Goal: Transaction & Acquisition: Download file/media

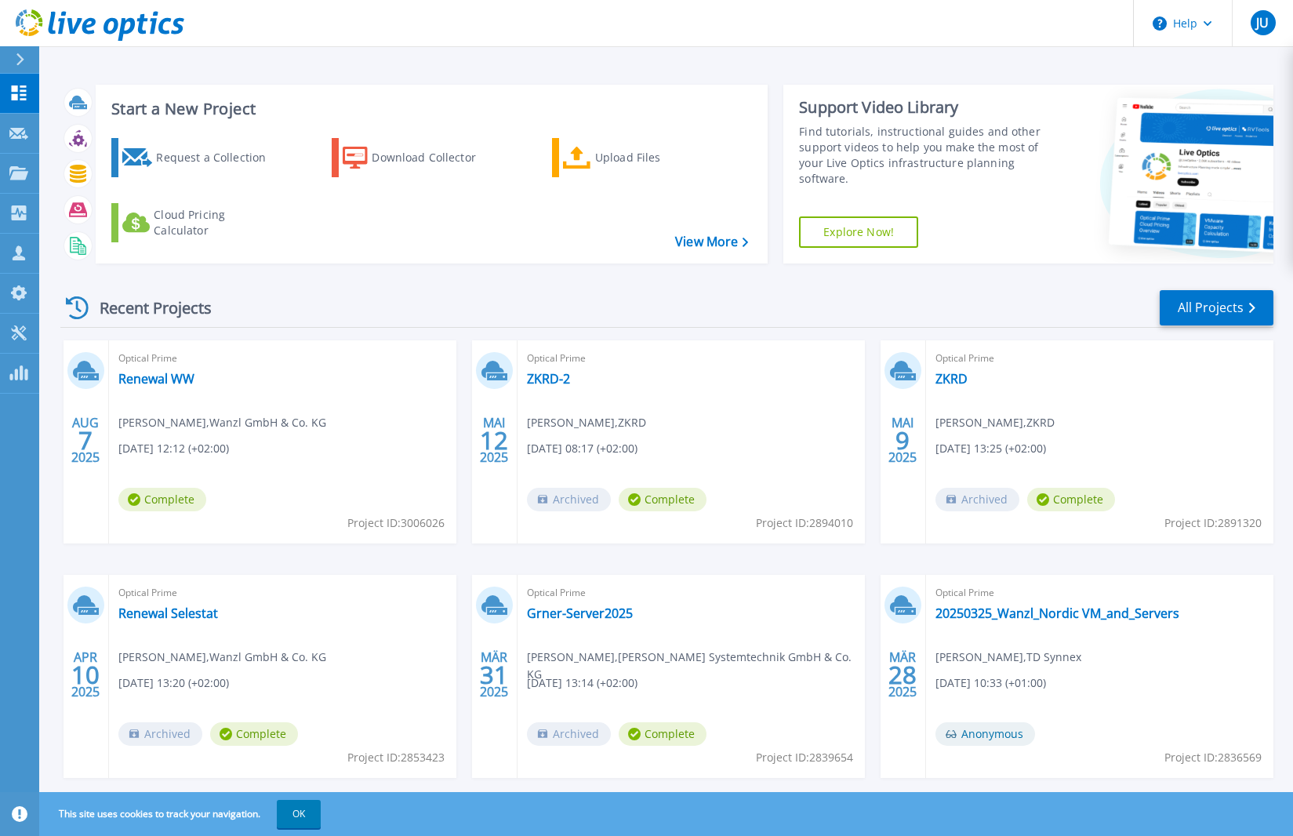
click at [302, 63] on div "Start a New Project Request a Collection Download Collector Upload Files Cloud …" at bounding box center [665, 410] width 1253 height 821
click at [1257, 18] on span "JU" at bounding box center [1262, 22] width 13 height 13
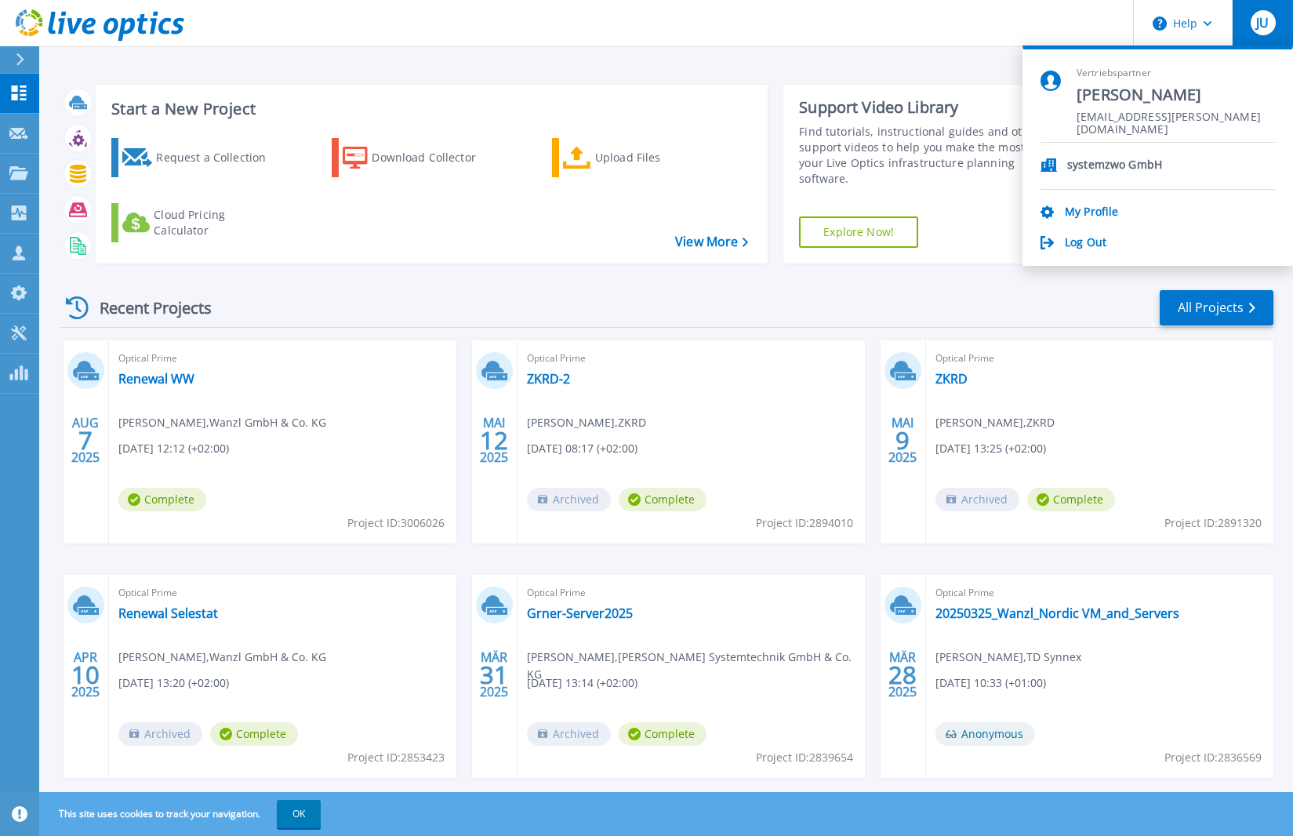
click at [887, 73] on div "Start a New Project Request a Collection Download Collector Upload Files Cloud …" at bounding box center [666, 174] width 1213 height 204
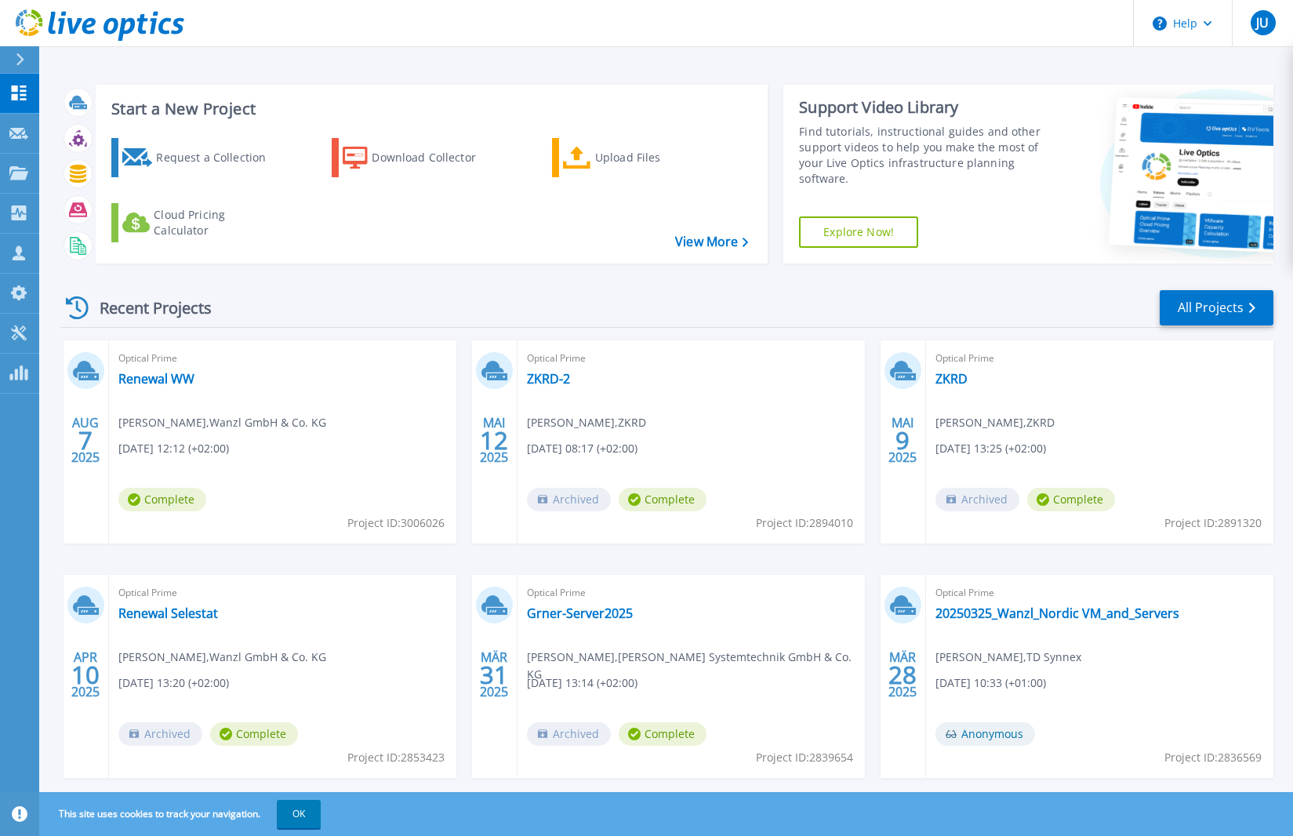
click at [374, 282] on div "Recent Projects All Projects [DATE] Optical Prime Renewal WW [PERSON_NAME] , Wa…" at bounding box center [666, 549] width 1213 height 546
click at [74, 211] on p "Collectors" at bounding box center [67, 214] width 52 height 41
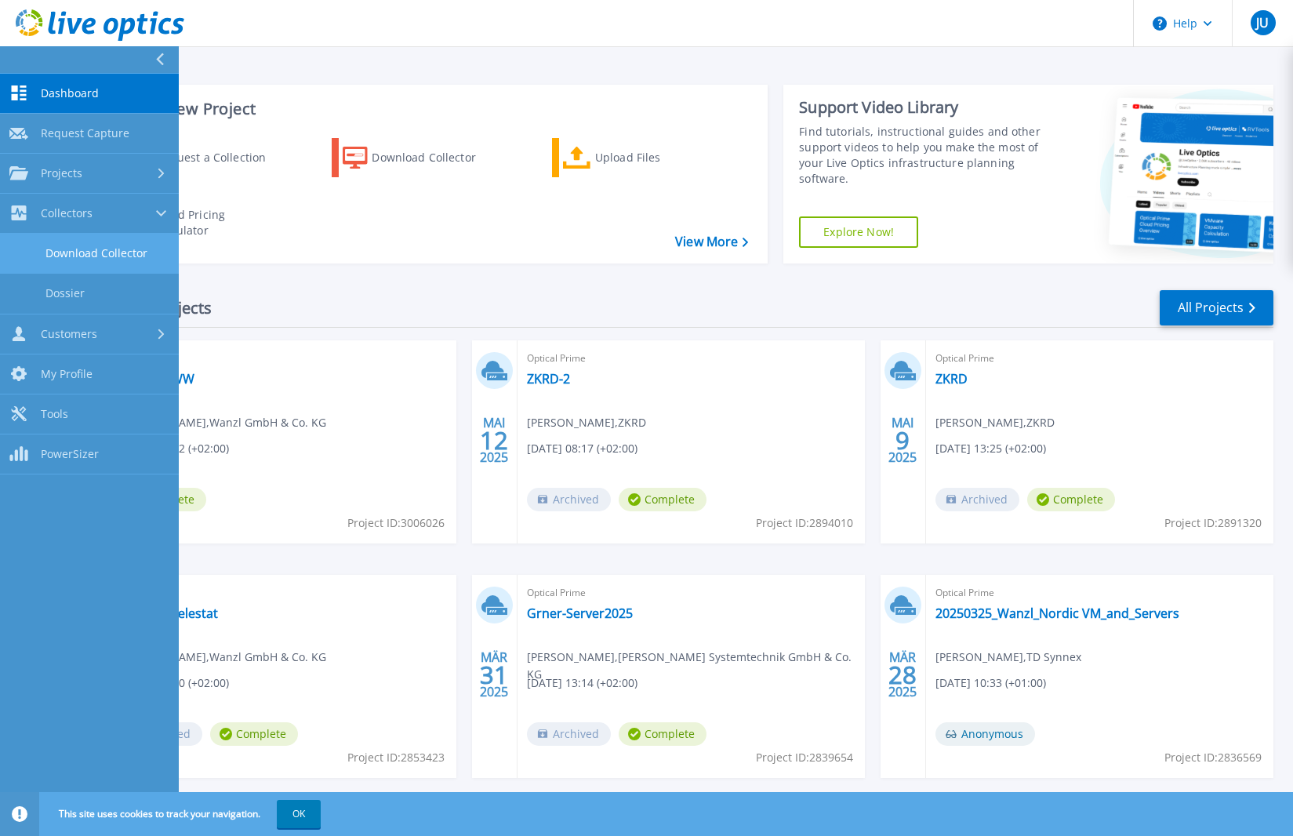
click at [121, 252] on link "Download Collector" at bounding box center [89, 254] width 179 height 40
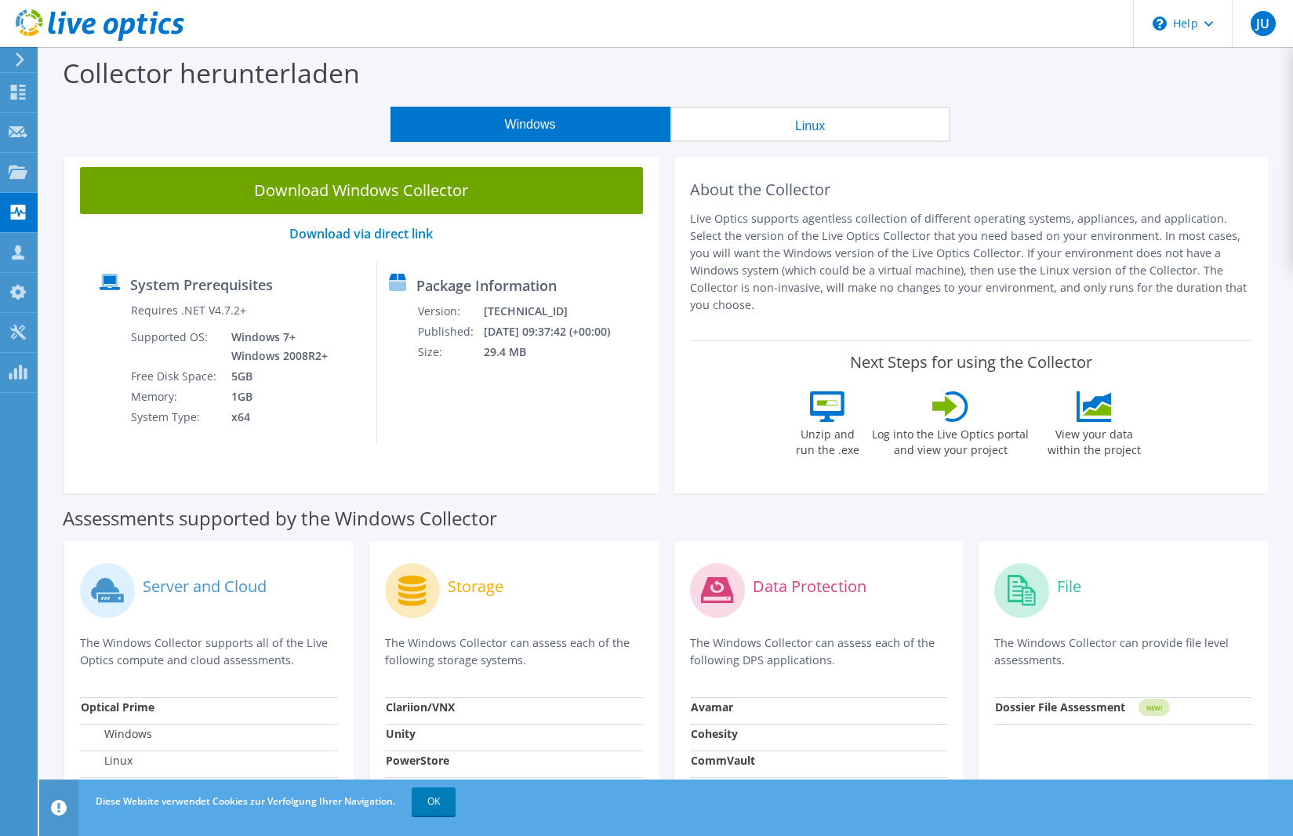
click at [535, 411] on div "Package Information Version: [TECHNICAL_ID] Published: [DATE] 09:37:42 (+00:00)…" at bounding box center [495, 353] width 237 height 183
click at [515, 412] on div "Package Information Version: [TECHNICAL_ID] Published: [DATE] 09:37:42 (+00:00)…" at bounding box center [495, 353] width 237 height 183
drag, startPoint x: 479, startPoint y: 430, endPoint x: 499, endPoint y: 417, distance: 23.3
click at [480, 429] on div "Package Information Version: 26.3.5.216 Published: 03.09.2025 09:37:42 (+00:00)…" at bounding box center [495, 353] width 237 height 183
click at [491, 415] on div "Package Information Version: 26.3.5.216 Published: 03.09.2025 09:37:42 (+00:00)…" at bounding box center [495, 353] width 237 height 183
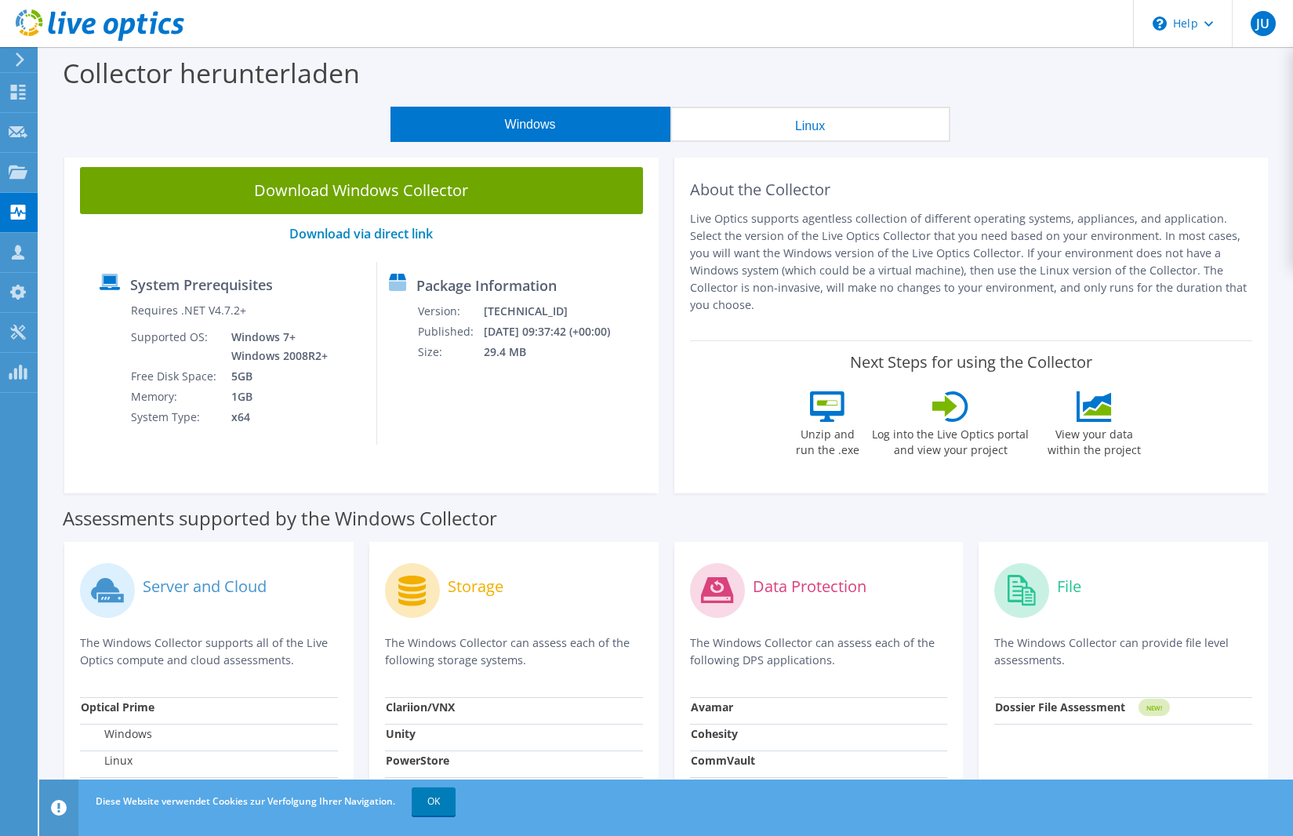
drag, startPoint x: 349, startPoint y: 235, endPoint x: 315, endPoint y: 257, distance: 40.2
click at [315, 257] on div "Download Windows Collector Download via direct link System Prerequisites Requir…" at bounding box center [361, 322] width 594 height 342
click at [208, 122] on div "Windows Linux" at bounding box center [670, 124] width 1230 height 35
click at [325, 231] on link "Download via direct link" at bounding box center [360, 233] width 143 height 17
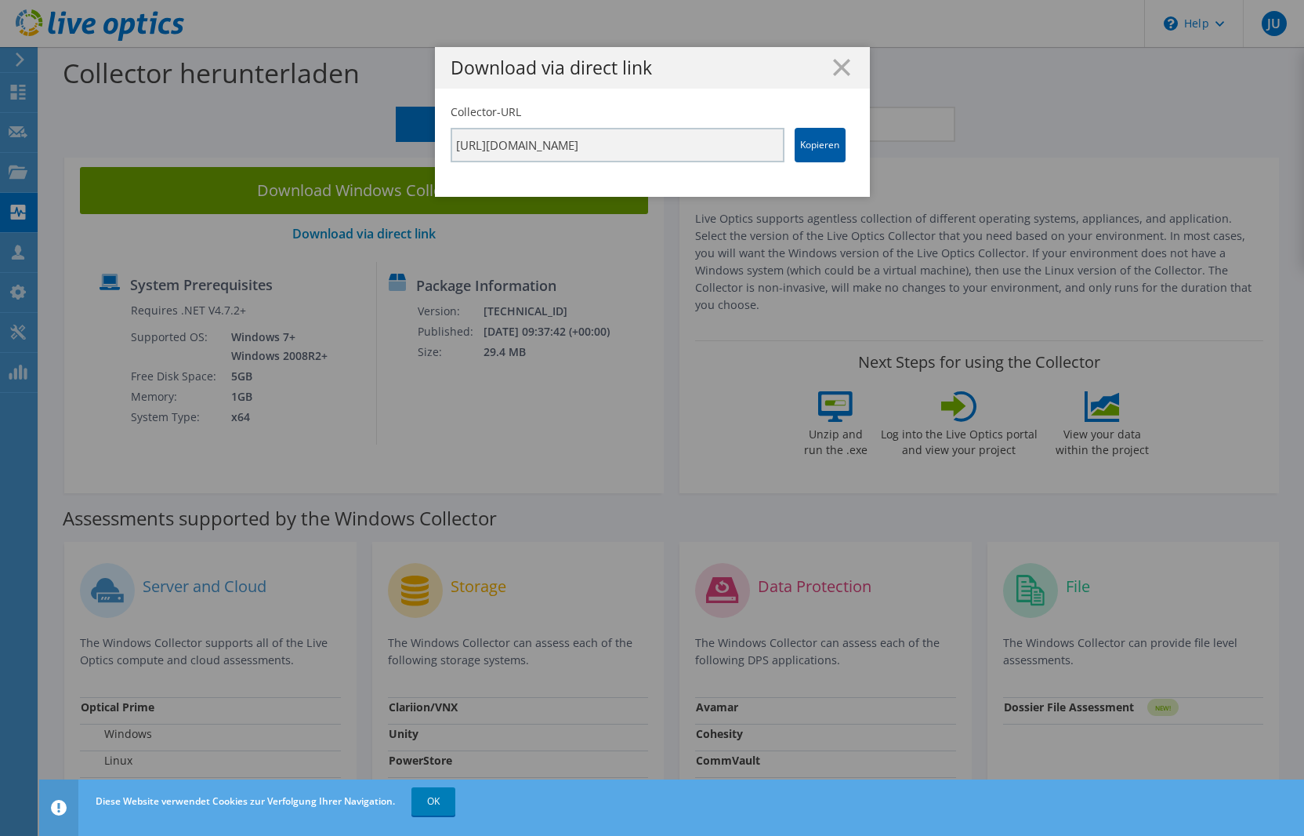
click at [821, 148] on link "Kopieren" at bounding box center [820, 145] width 51 height 34
click at [609, 454] on div "Download via direct link Collector-URL https://app.liveoptics.com/collector/dir…" at bounding box center [652, 418] width 1304 height 742
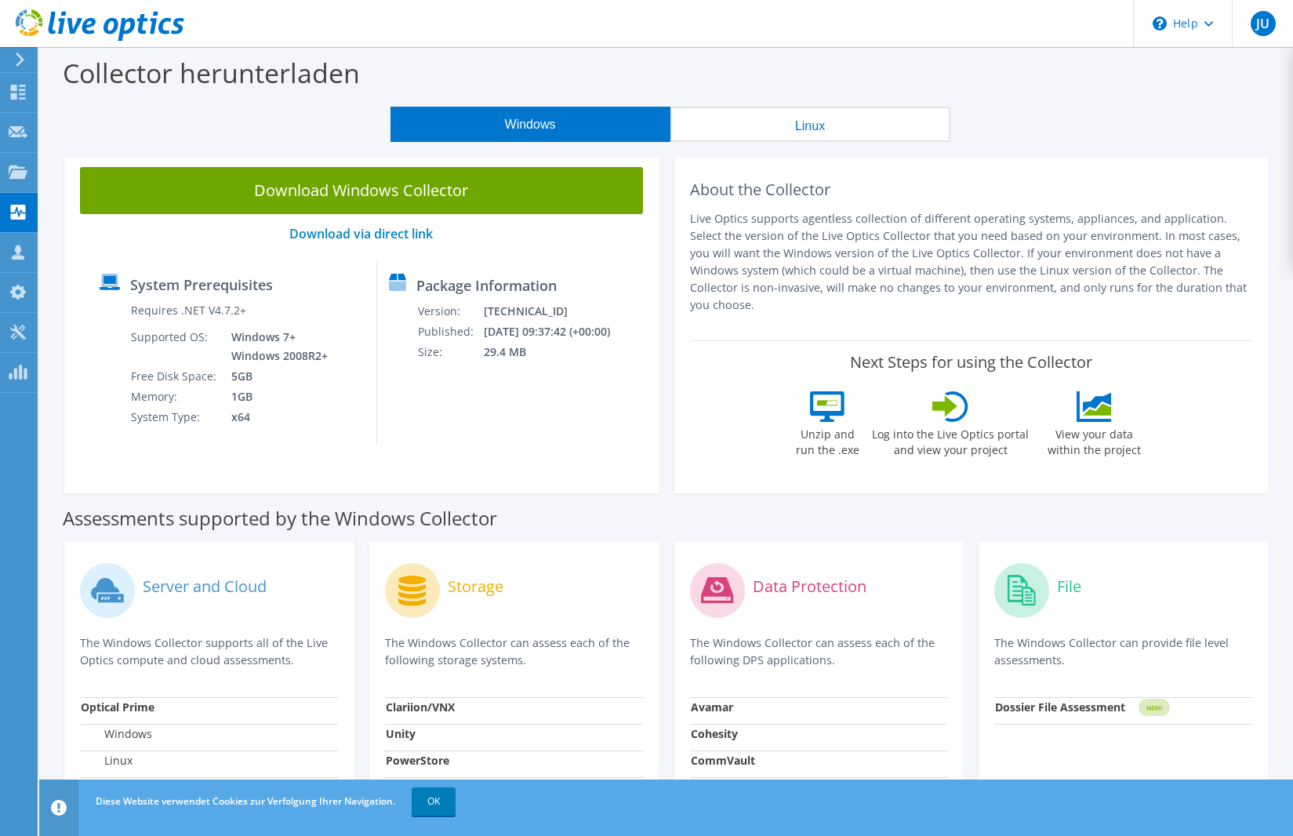
drag, startPoint x: 266, startPoint y: 150, endPoint x: 279, endPoint y: 141, distance: 16.3
click at [267, 150] on section "Collector herunterladen Windows Linux Download Windows Collector Download via d…" at bounding box center [665, 642] width 1253 height 1190
